Goal: Task Accomplishment & Management: Use online tool/utility

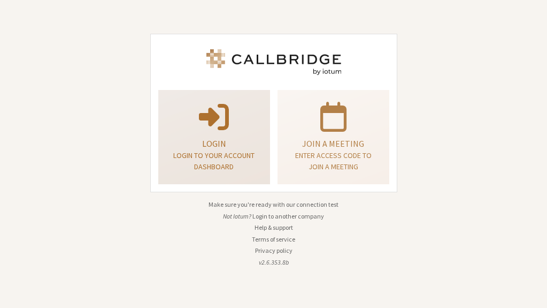
click at [229, 139] on p "Login" at bounding box center [214, 143] width 85 height 13
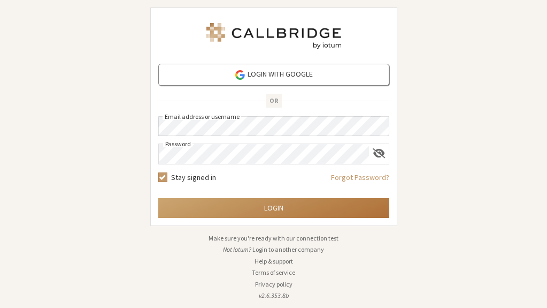
click at [275, 204] on button "Login" at bounding box center [273, 208] width 231 height 20
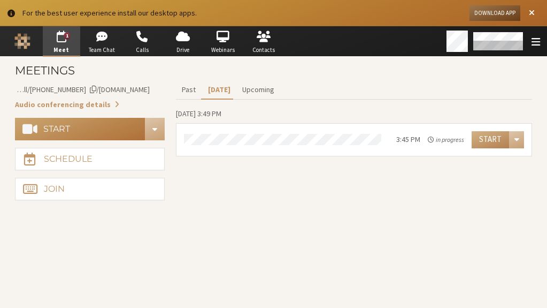
click at [65, 126] on div "Start" at bounding box center [56, 129] width 27 height 9
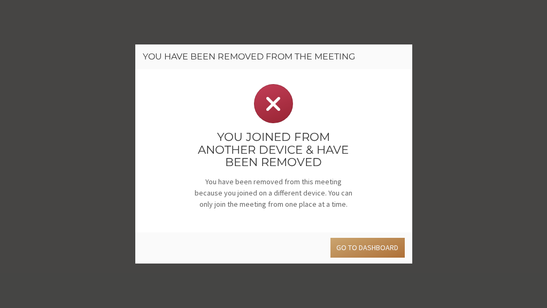
click at [364, 241] on button "Go to dashboard" at bounding box center [368, 247] width 74 height 20
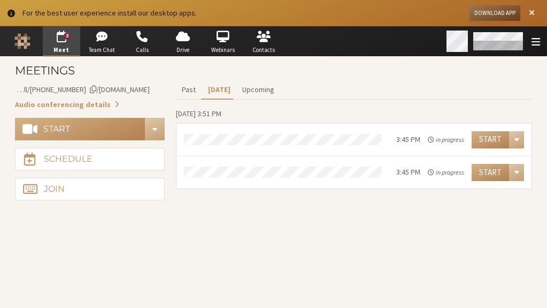
click at [530, 45] on div "Open menu" at bounding box center [535, 40] width 15 height 11
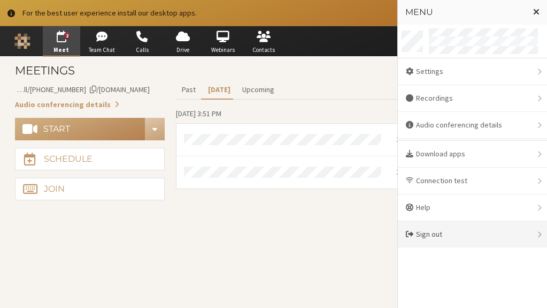
click at [471, 228] on div "Sign out" at bounding box center [472, 234] width 149 height 26
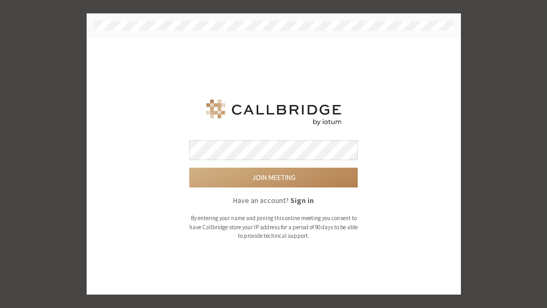
click at [189, 167] on button "Join meeting" at bounding box center [273, 177] width 168 height 20
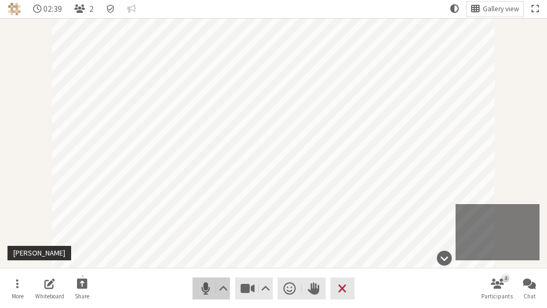
click at [203, 288] on span "Mute (⌘+Shift+A)" at bounding box center [205, 288] width 15 height 14
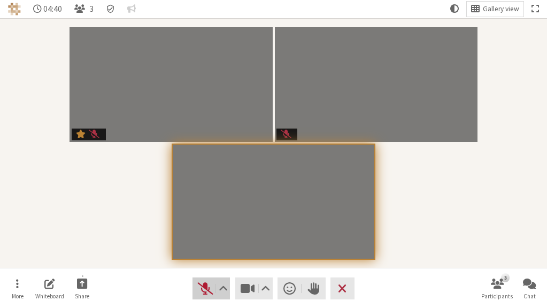
click at [209, 288] on span "Unmute (⌘+Shift+A)" at bounding box center [205, 288] width 15 height 14
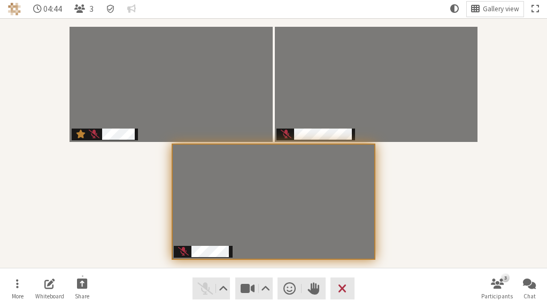
click at [407, 280] on nav "More Whiteboard Share Audio Video Send a reaction Raise hand Leave 3 Participan…" at bounding box center [274, 288] width 542 height 40
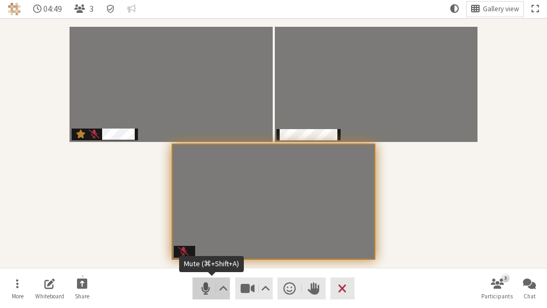
click at [205, 288] on span "Mute (⌘+Shift+A)" at bounding box center [205, 288] width 15 height 14
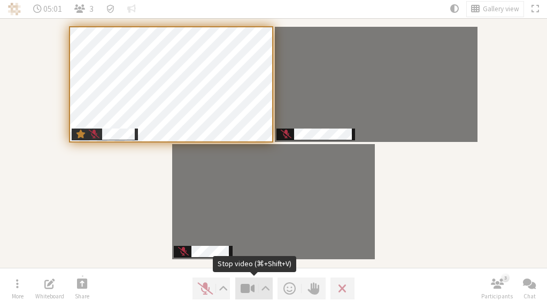
click at [250, 287] on span "Stop video (⌘+Shift+V)" at bounding box center [247, 288] width 15 height 14
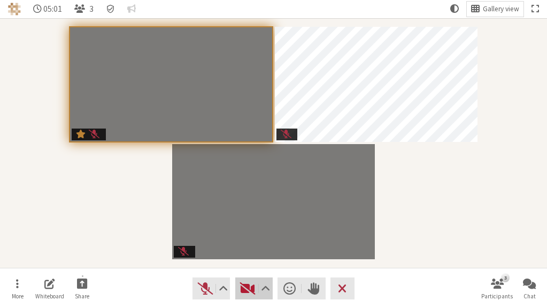
click at [251, 287] on span "Start video (⌘+Shift+V)" at bounding box center [247, 288] width 15 height 14
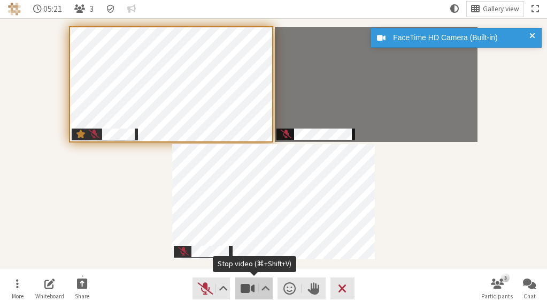
click at [251, 287] on span "Stop video (⌘+Shift+V)" at bounding box center [247, 288] width 15 height 14
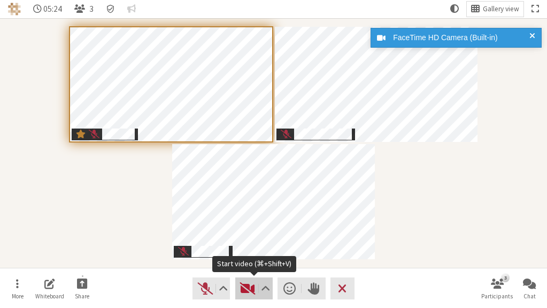
click at [241, 282] on span "Start video (⌘+Shift+V)" at bounding box center [247, 288] width 15 height 14
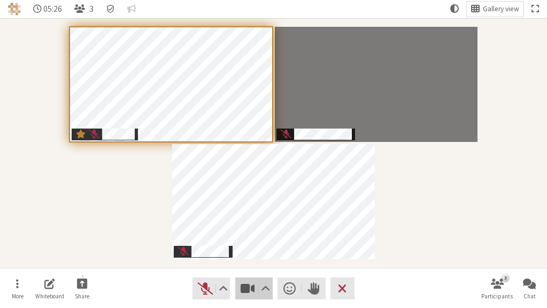
click at [245, 285] on span "Stop video (⌘+Shift+V)" at bounding box center [247, 288] width 15 height 14
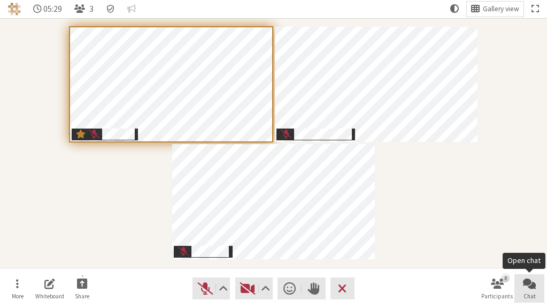
click at [521, 282] on button "Chat" at bounding box center [530, 288] width 30 height 29
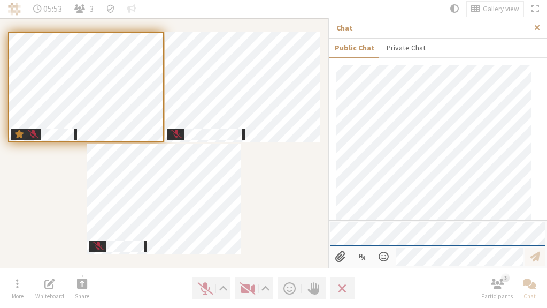
scroll to position [431, 0]
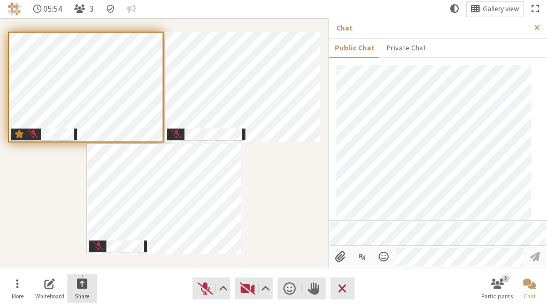
click at [77, 288] on button "Share" at bounding box center [82, 288] width 30 height 29
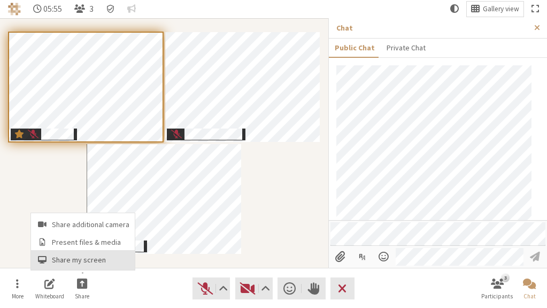
click at [101, 251] on button "Share my screen" at bounding box center [83, 259] width 104 height 19
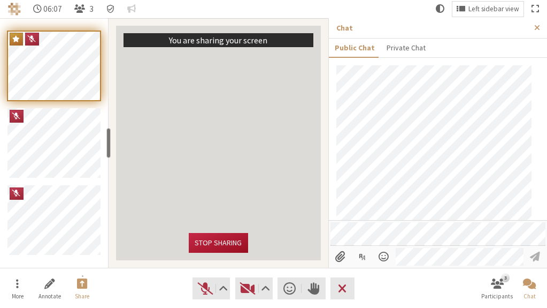
click at [214, 242] on button "Stop sharing" at bounding box center [218, 243] width 59 height 20
